Goal: Information Seeking & Learning: Check status

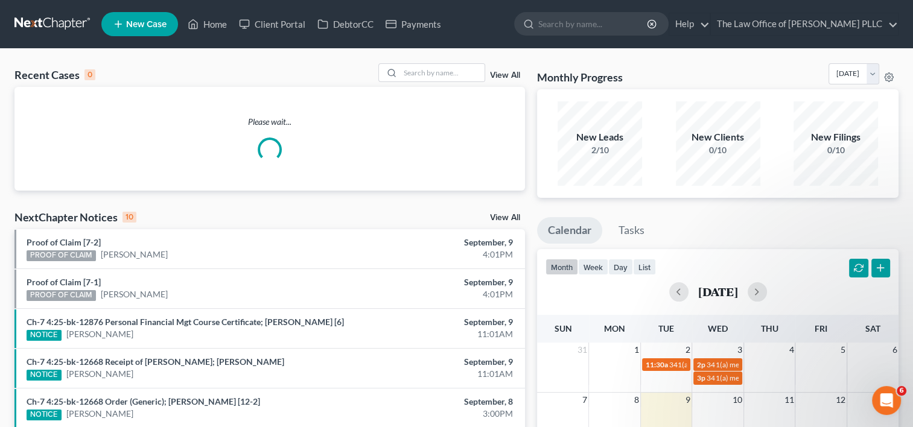
scroll to position [1108, 0]
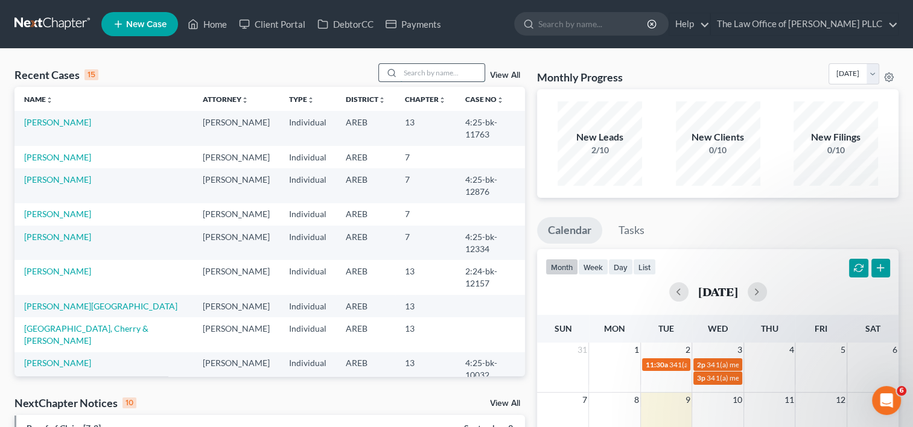
click at [416, 75] on input "search" at bounding box center [442, 73] width 84 height 18
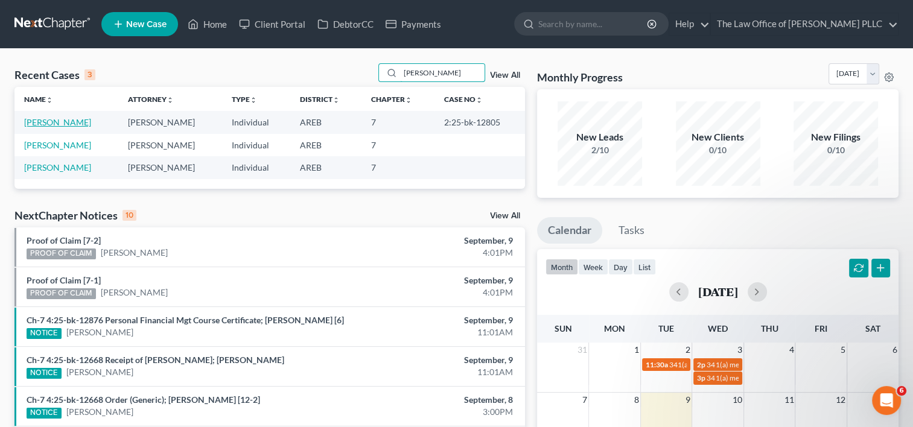
type input "[PERSON_NAME]"
click at [91, 119] on link "[PERSON_NAME]" at bounding box center [57, 122] width 67 height 10
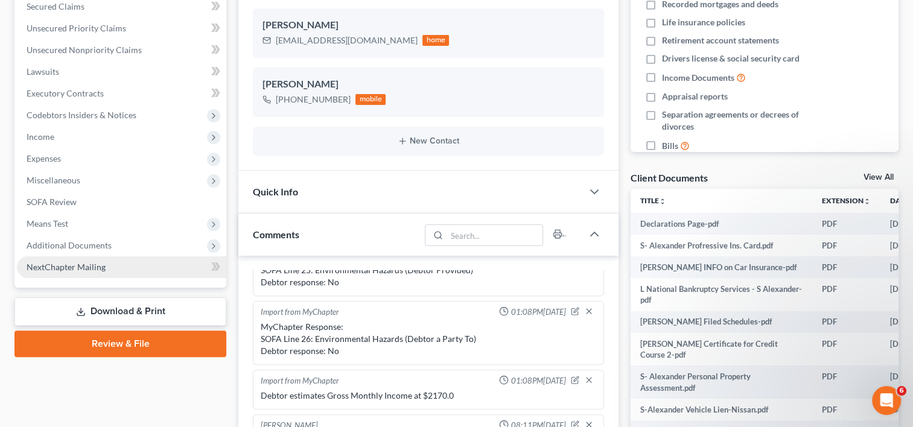
scroll to position [282, 0]
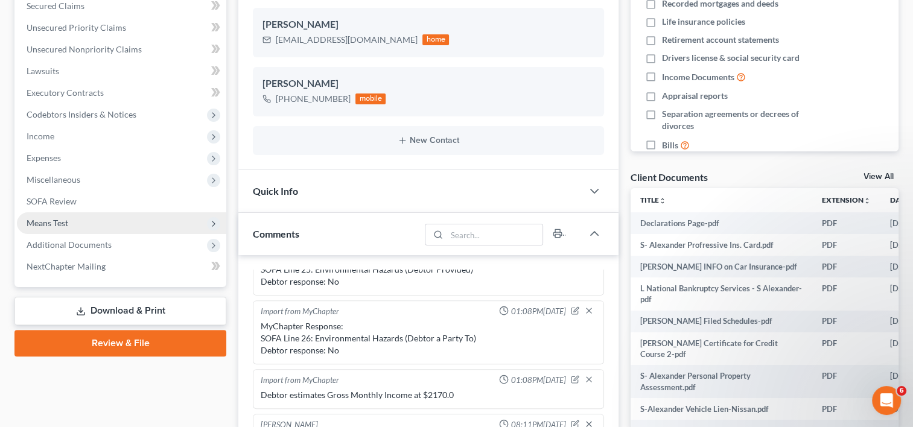
click at [62, 240] on span "Additional Documents" at bounding box center [69, 245] width 85 height 10
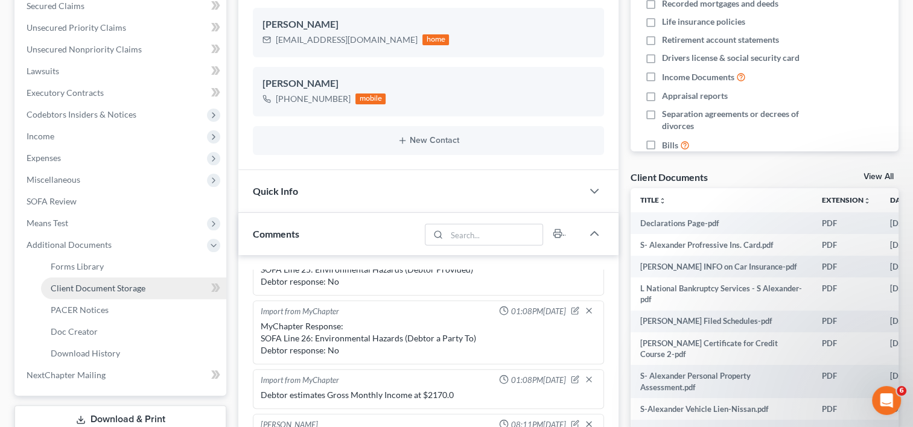
click at [95, 284] on span "Client Document Storage" at bounding box center [98, 288] width 95 height 10
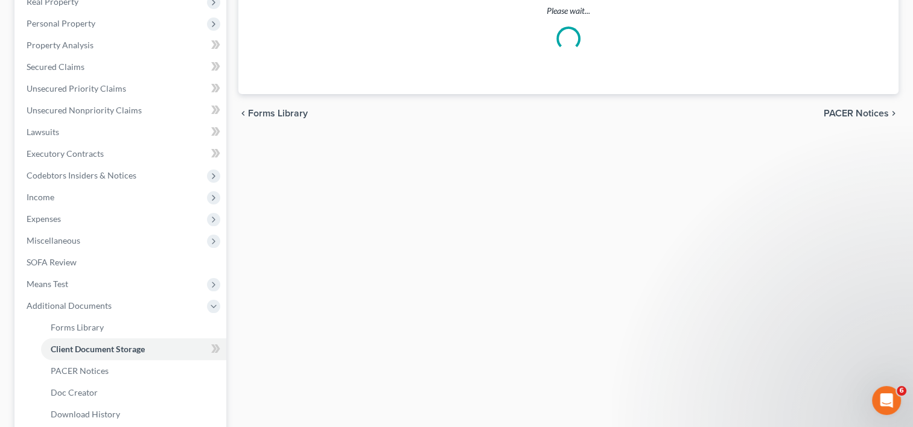
select select "0"
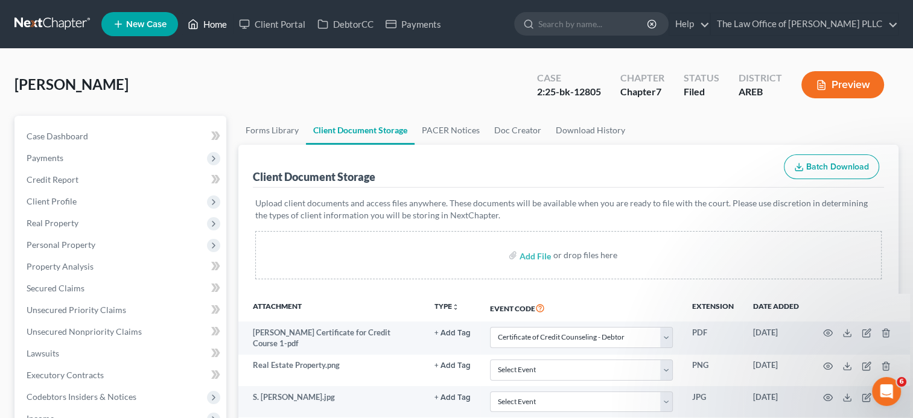
click at [207, 30] on link "Home" at bounding box center [207, 24] width 51 height 22
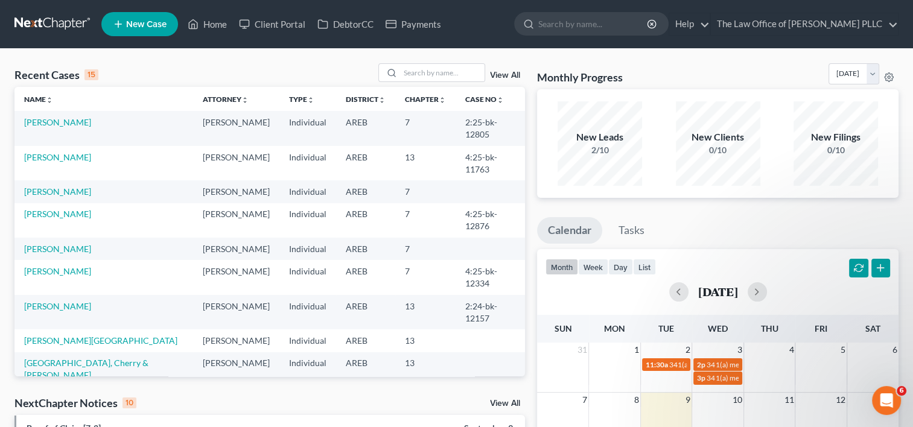
click at [500, 74] on link "View All" at bounding box center [505, 75] width 30 height 8
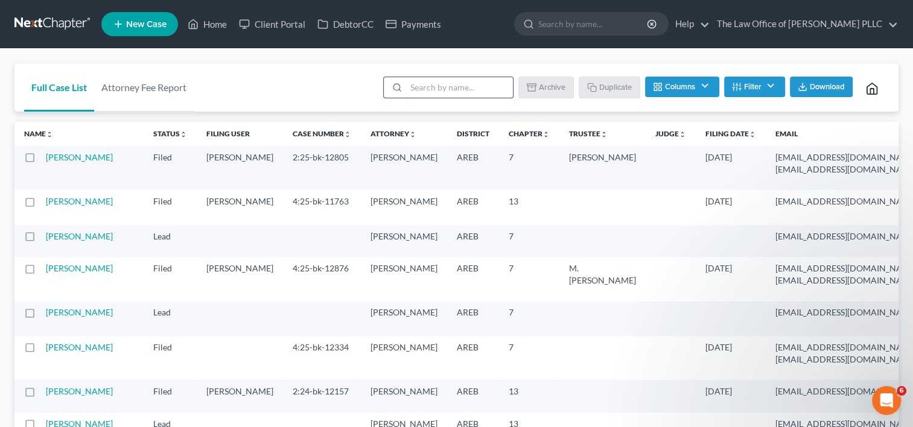
click at [442, 89] on input "search" at bounding box center [459, 87] width 107 height 21
type input "[PERSON_NAME]"
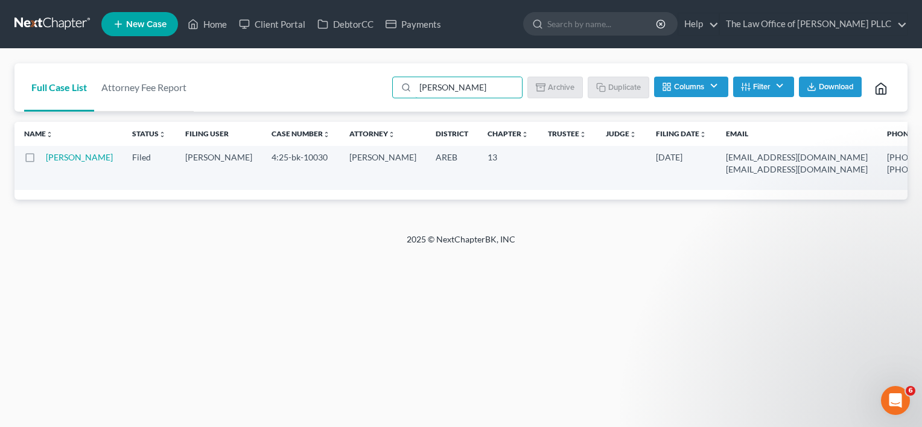
click at [62, 175] on td "[PERSON_NAME]" at bounding box center [84, 168] width 77 height 44
click at [62, 162] on link "[PERSON_NAME]" at bounding box center [79, 157] width 67 height 10
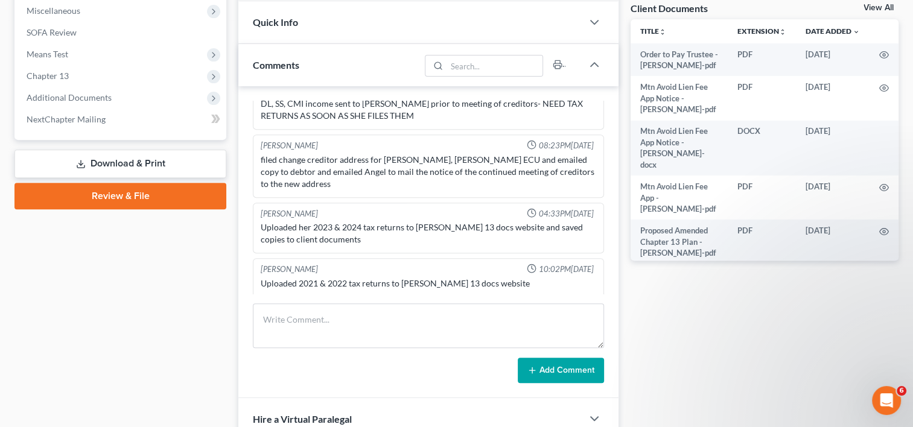
scroll to position [452, 0]
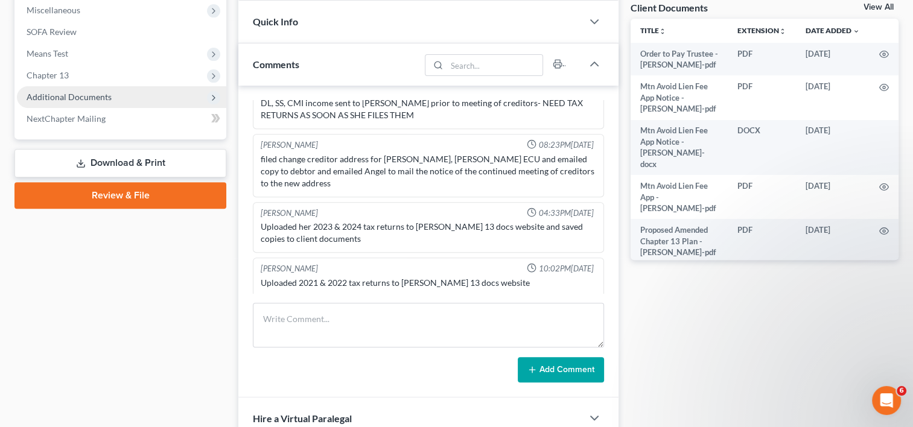
click at [89, 100] on span "Additional Documents" at bounding box center [69, 97] width 85 height 10
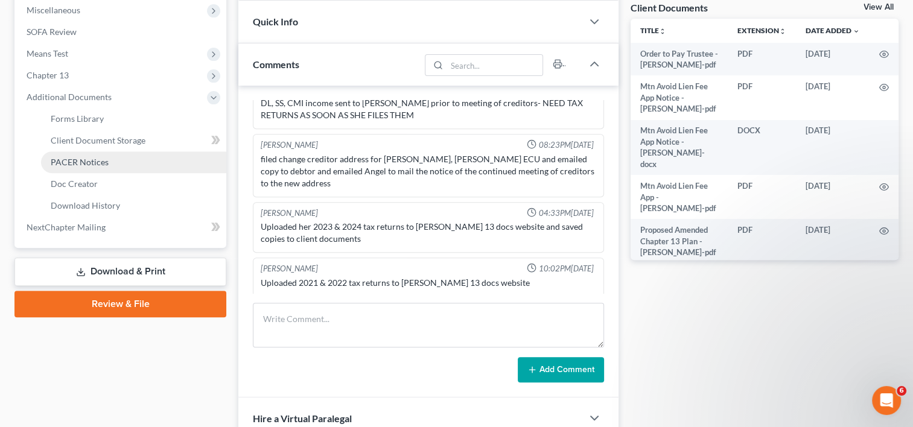
click at [83, 159] on span "PACER Notices" at bounding box center [80, 162] width 58 height 10
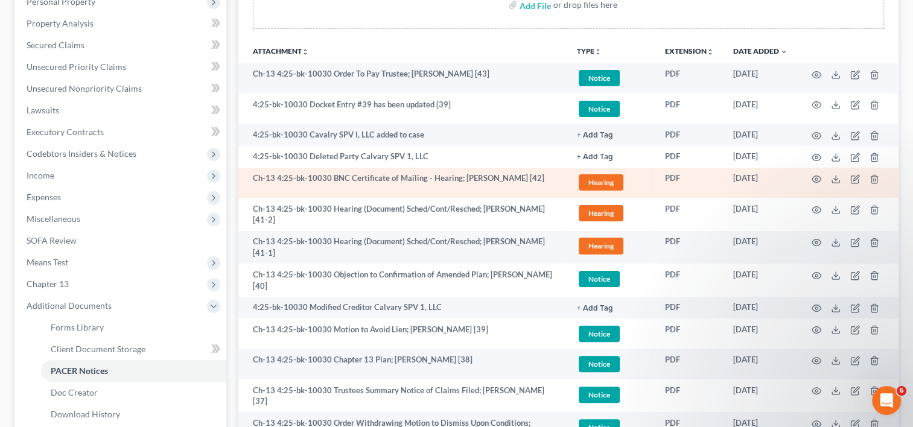
scroll to position [244, 0]
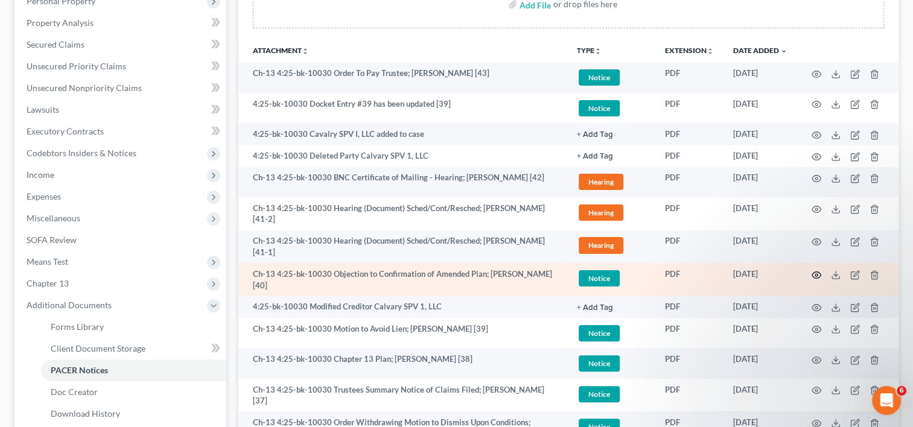
click at [814, 272] on icon "button" at bounding box center [817, 275] width 10 height 10
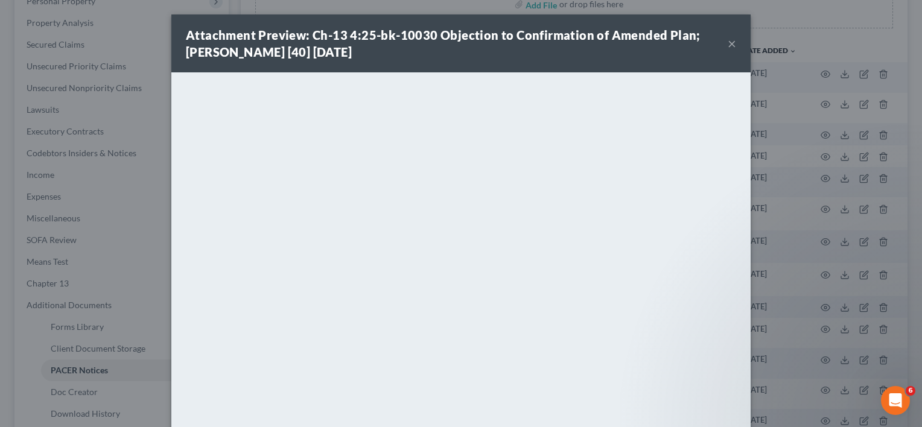
click at [728, 46] on button "×" at bounding box center [732, 43] width 8 height 14
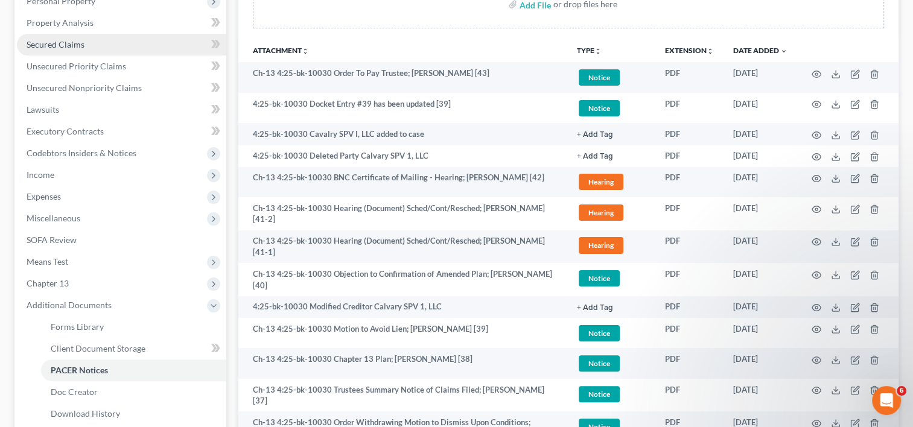
click at [63, 42] on span "Secured Claims" at bounding box center [56, 44] width 58 height 10
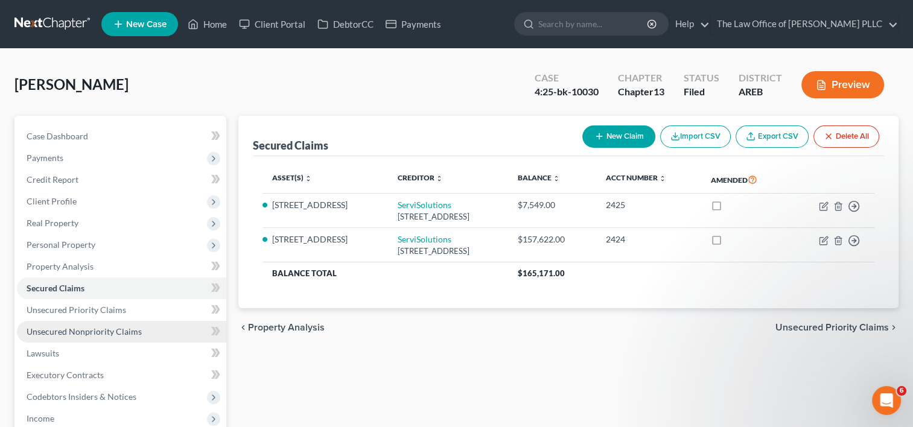
click at [98, 329] on span "Unsecured Nonpriority Claims" at bounding box center [84, 332] width 115 height 10
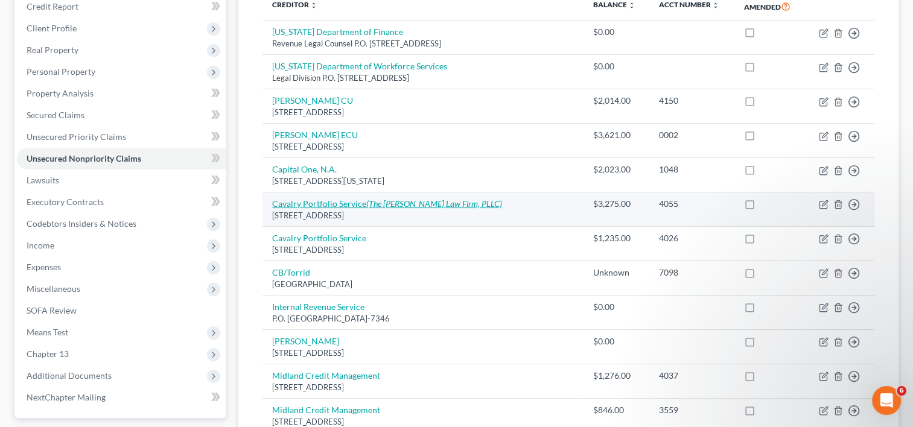
scroll to position [171, 0]
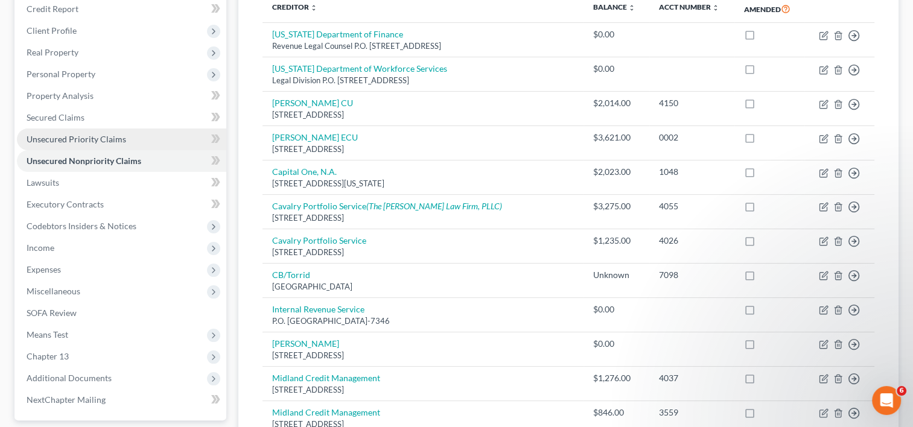
click at [97, 139] on span "Unsecured Priority Claims" at bounding box center [77, 139] width 100 height 10
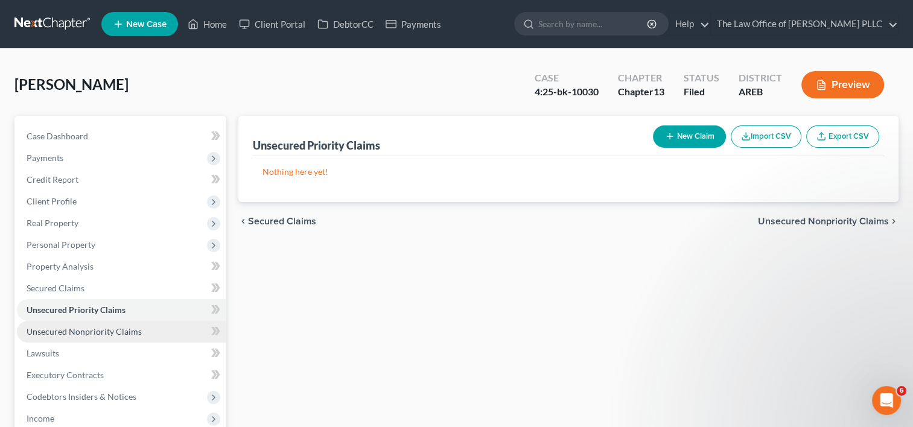
click at [106, 331] on span "Unsecured Nonpriority Claims" at bounding box center [84, 332] width 115 height 10
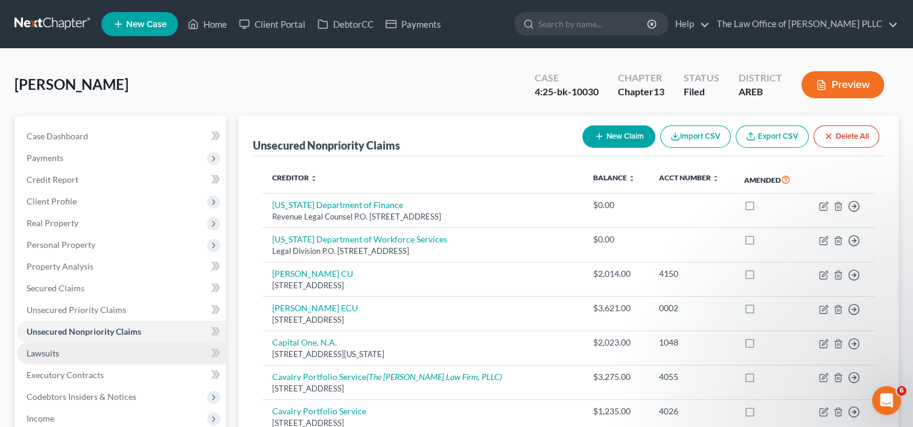
click at [77, 356] on link "Lawsuits" at bounding box center [121, 354] width 209 height 22
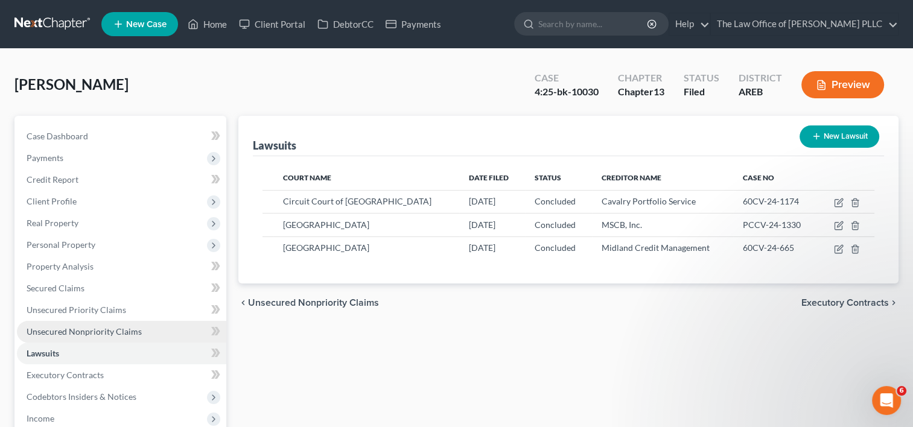
click at [86, 333] on span "Unsecured Nonpriority Claims" at bounding box center [84, 332] width 115 height 10
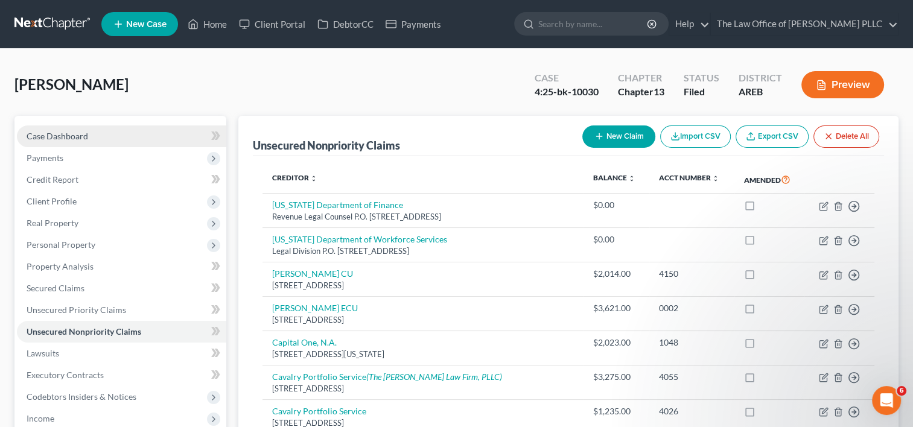
click at [132, 132] on link "Case Dashboard" at bounding box center [121, 137] width 209 height 22
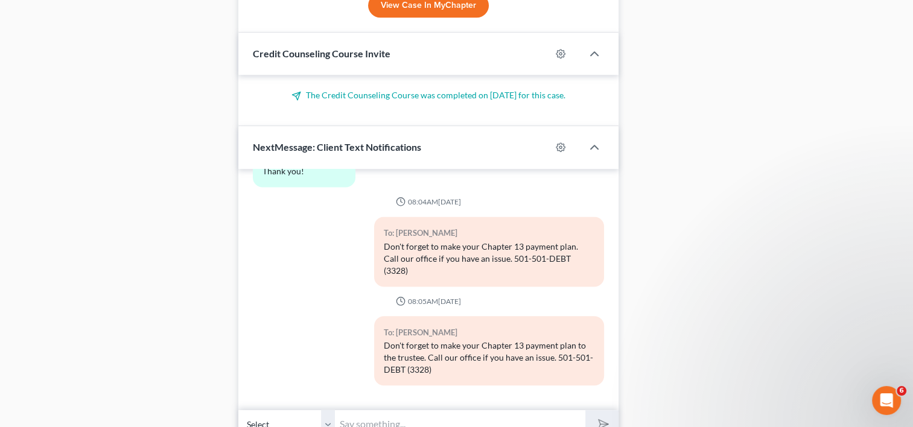
scroll to position [1032, 0]
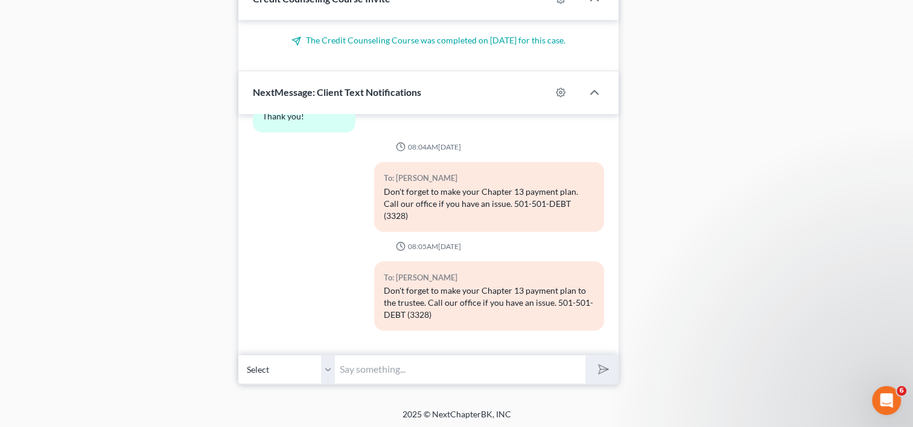
click at [407, 371] on input "text" at bounding box center [460, 370] width 250 height 30
type input "M"
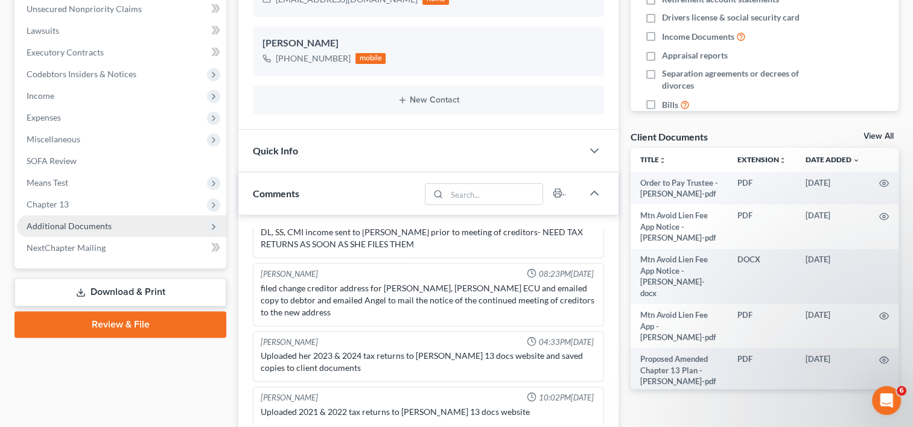
scroll to position [295, 0]
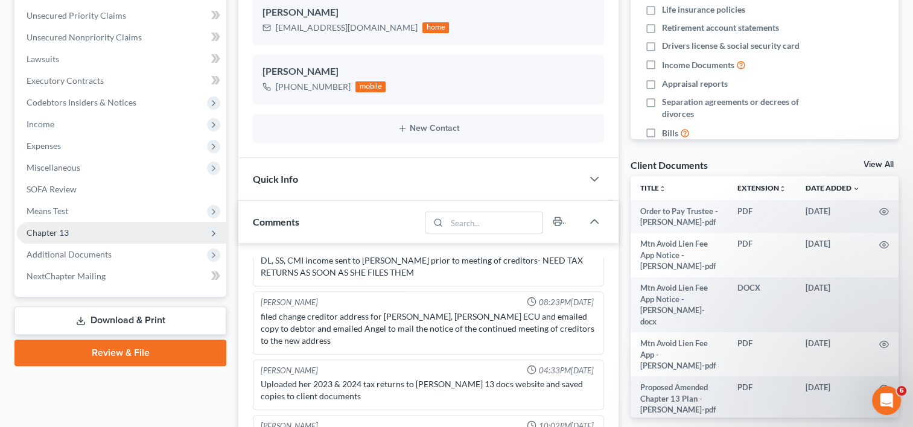
click at [82, 249] on span "Additional Documents" at bounding box center [69, 254] width 85 height 10
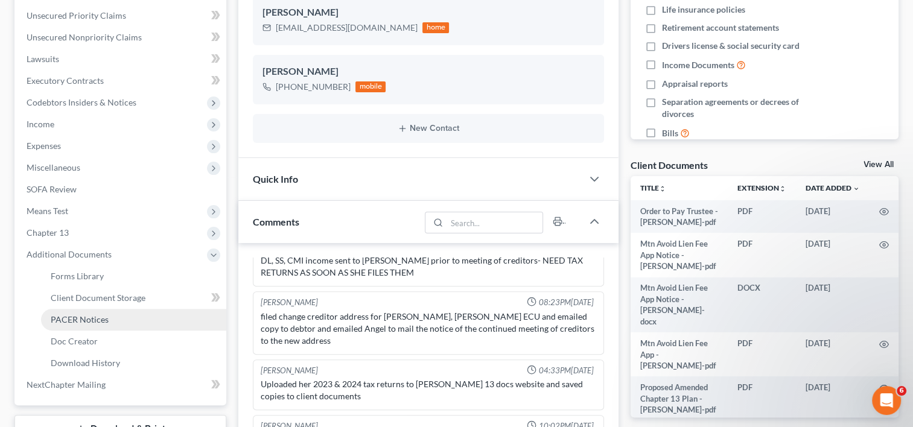
click at [95, 319] on span "PACER Notices" at bounding box center [80, 319] width 58 height 10
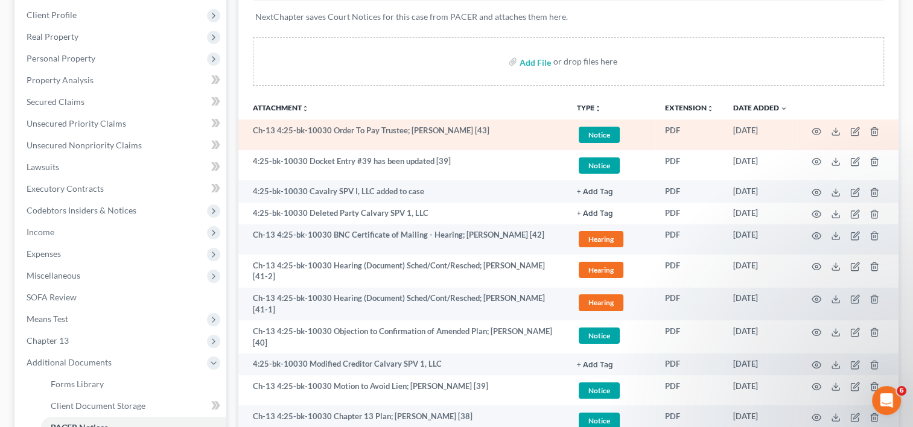
scroll to position [188, 0]
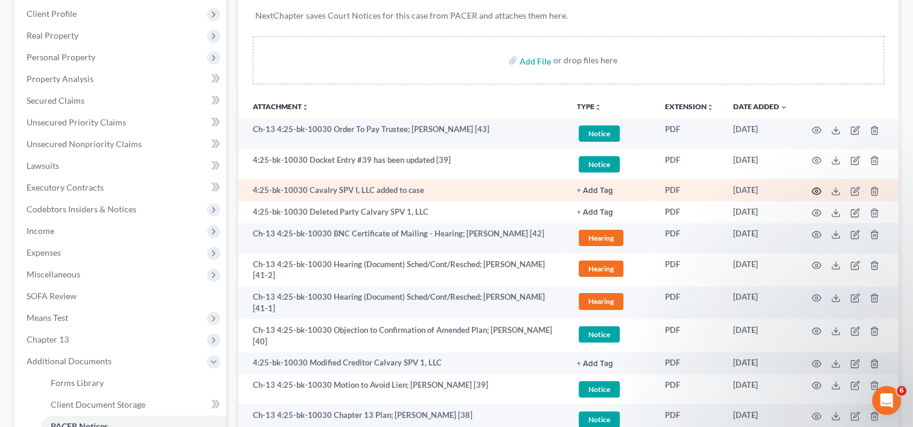
click at [817, 190] on circle "button" at bounding box center [816, 191] width 2 height 2
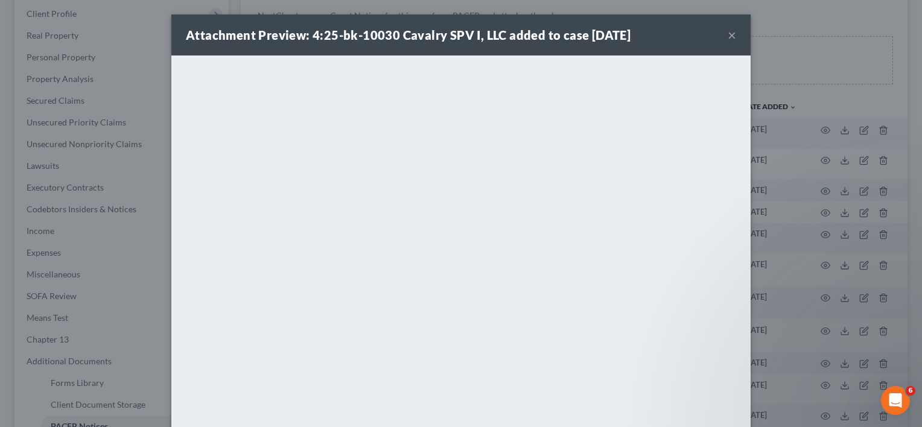
click at [730, 33] on button "×" at bounding box center [732, 35] width 8 height 14
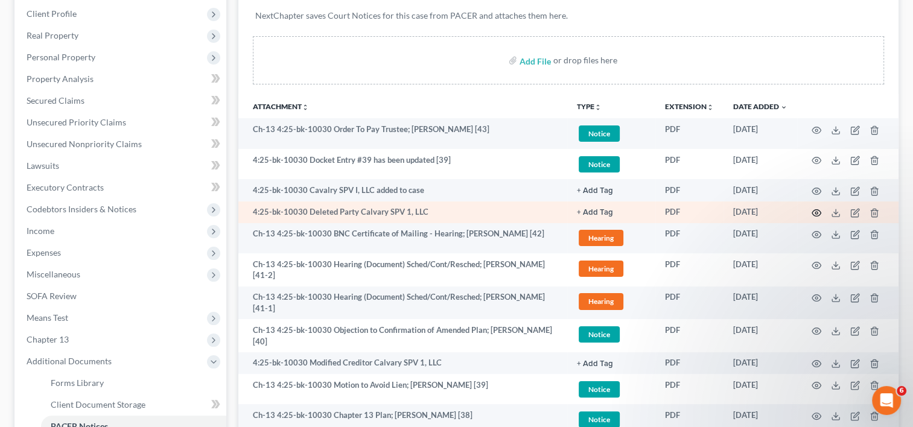
click at [819, 211] on icon "button" at bounding box center [817, 213] width 10 height 10
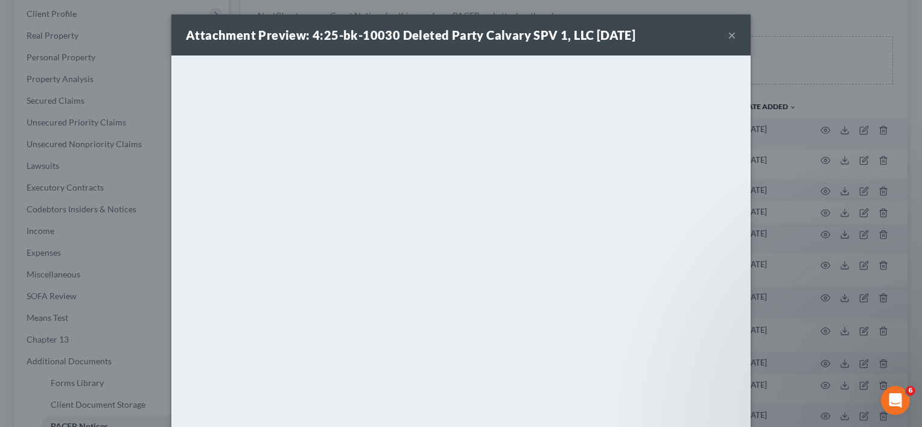
click at [728, 36] on button "×" at bounding box center [732, 35] width 8 height 14
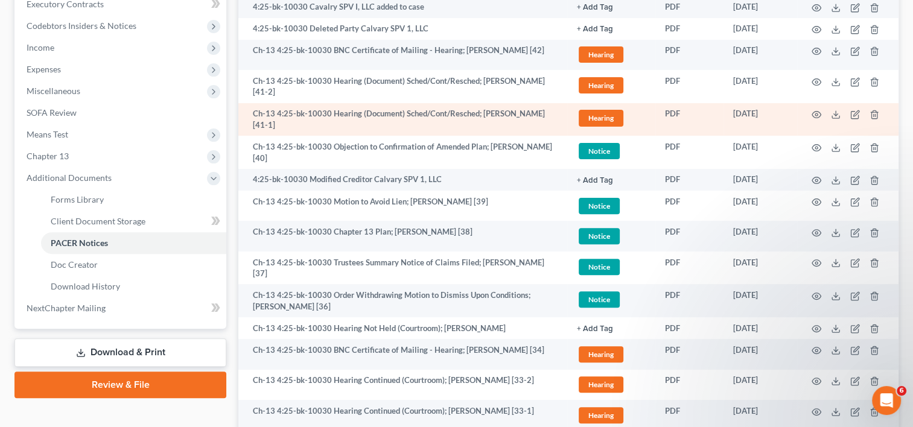
scroll to position [372, 0]
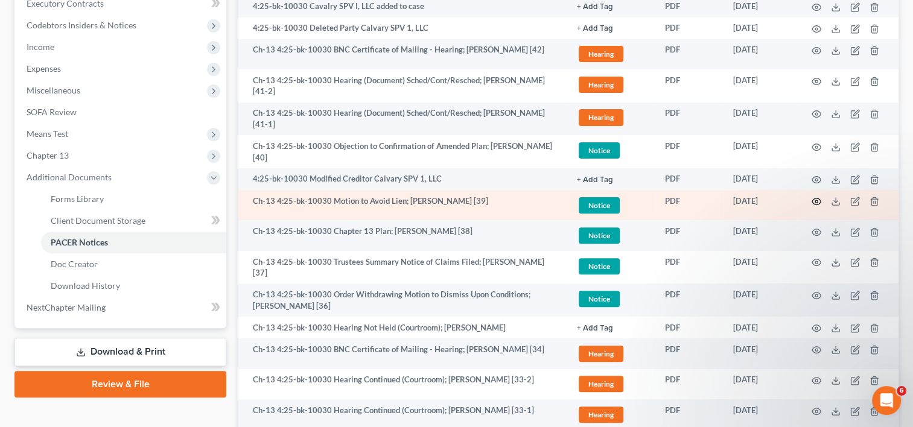
click at [816, 198] on icon "button" at bounding box center [817, 202] width 10 height 10
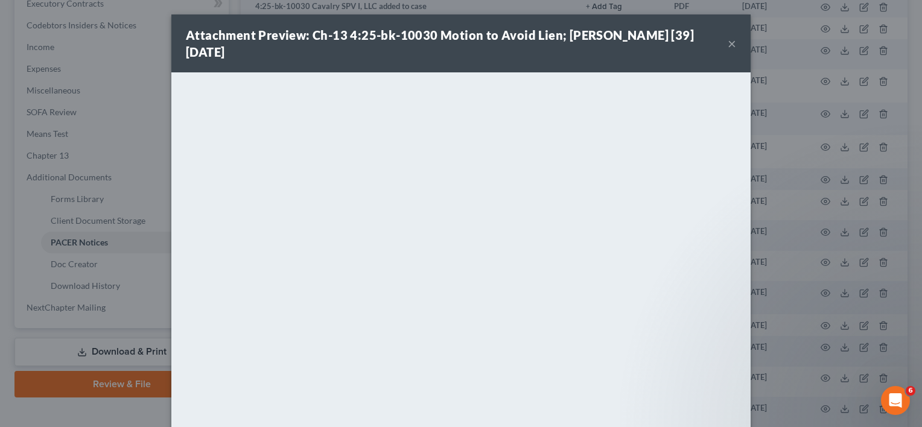
click at [566, 38] on strong "Attachment Preview: Ch-13 4:25-bk-10030 Motion to Avoid Lien; [PERSON_NAME] [39…" at bounding box center [440, 43] width 508 height 31
click at [729, 43] on button "×" at bounding box center [732, 43] width 8 height 14
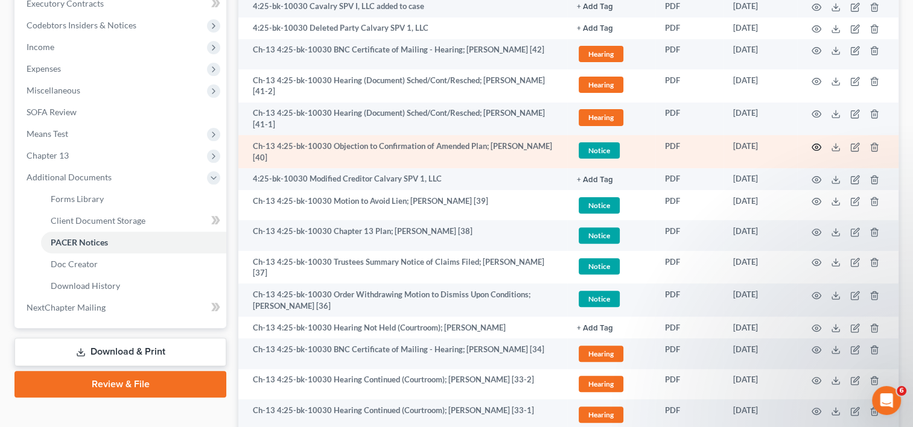
click at [815, 146] on icon "button" at bounding box center [817, 147] width 10 height 10
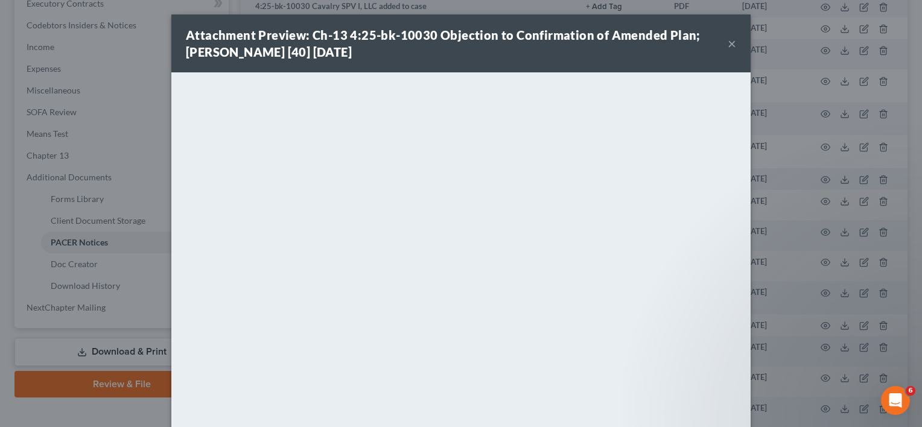
click at [728, 43] on button "×" at bounding box center [732, 43] width 8 height 14
